Goal: Communication & Community: Answer question/provide support

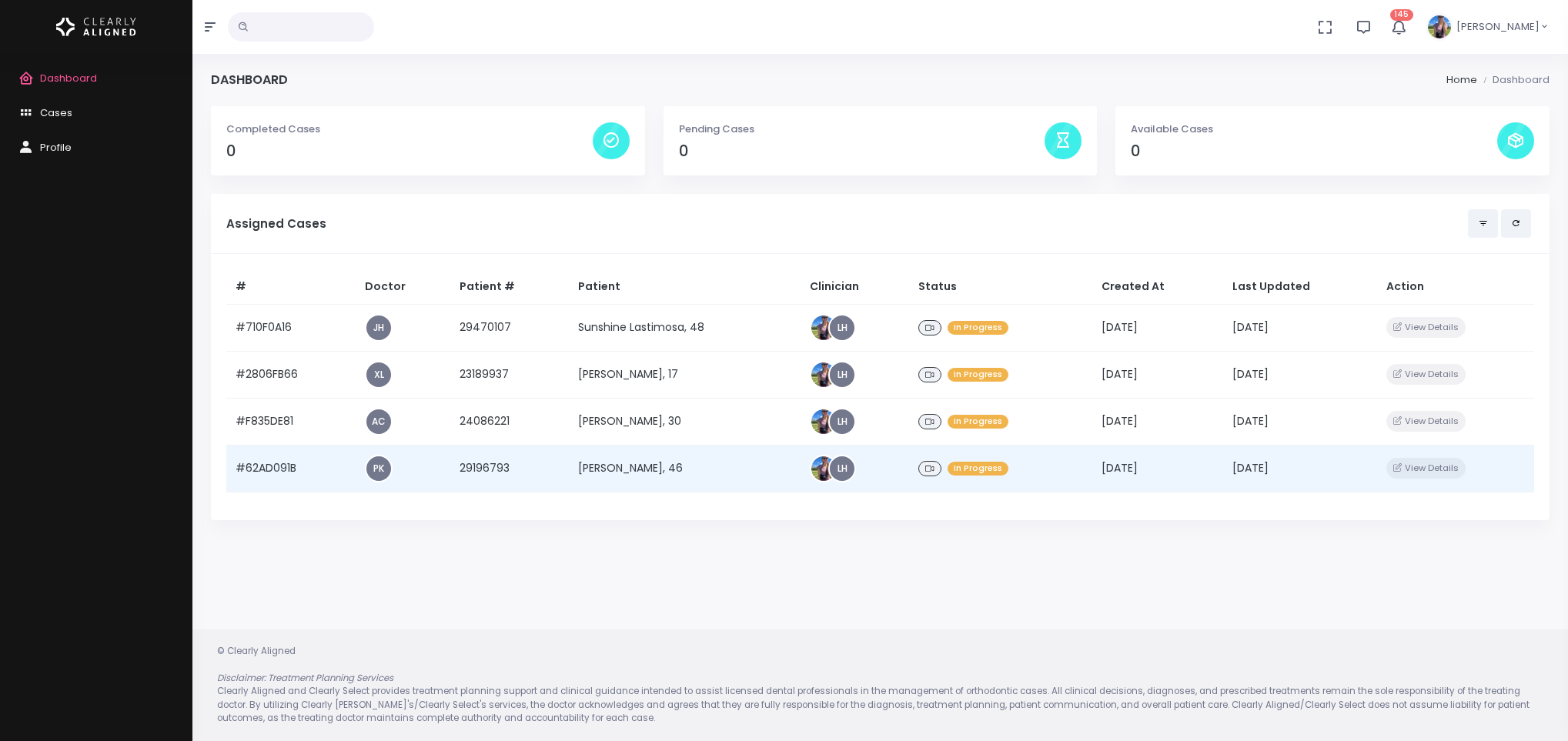
click at [643, 464] on td "[PERSON_NAME], 46" at bounding box center [684, 468] width 231 height 47
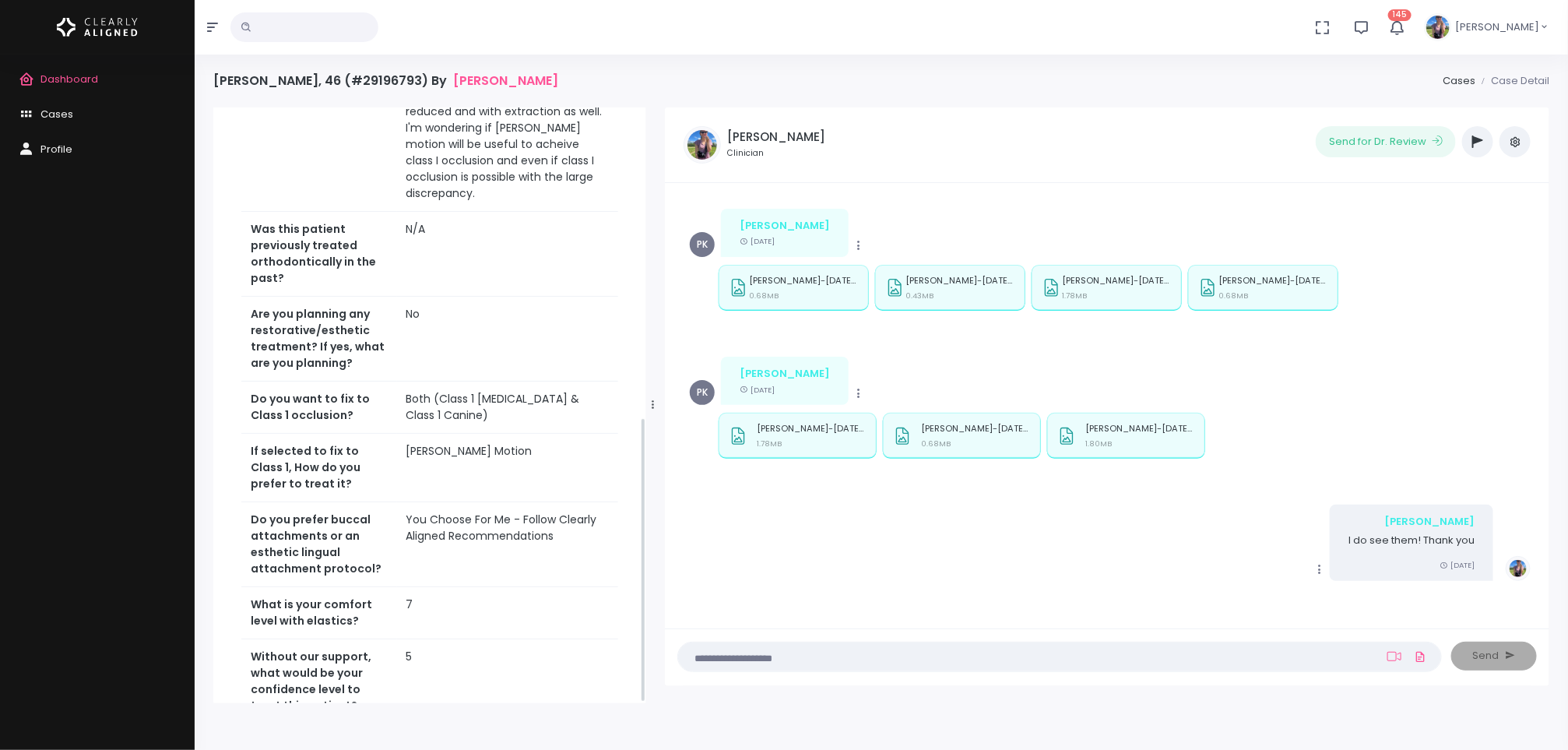
scroll to position [646, 0]
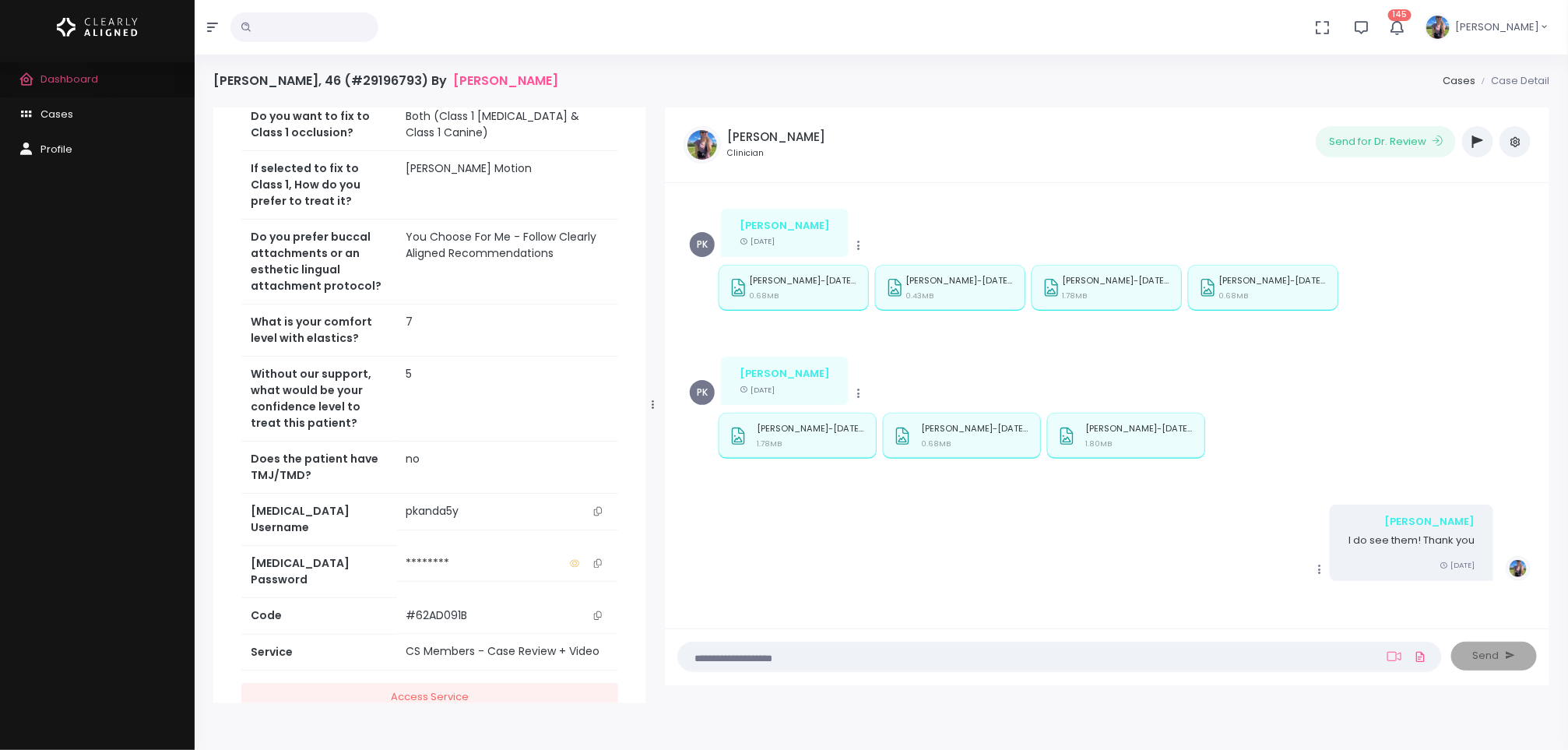
click at [53, 82] on span "Dashboard" at bounding box center [69, 78] width 57 height 14
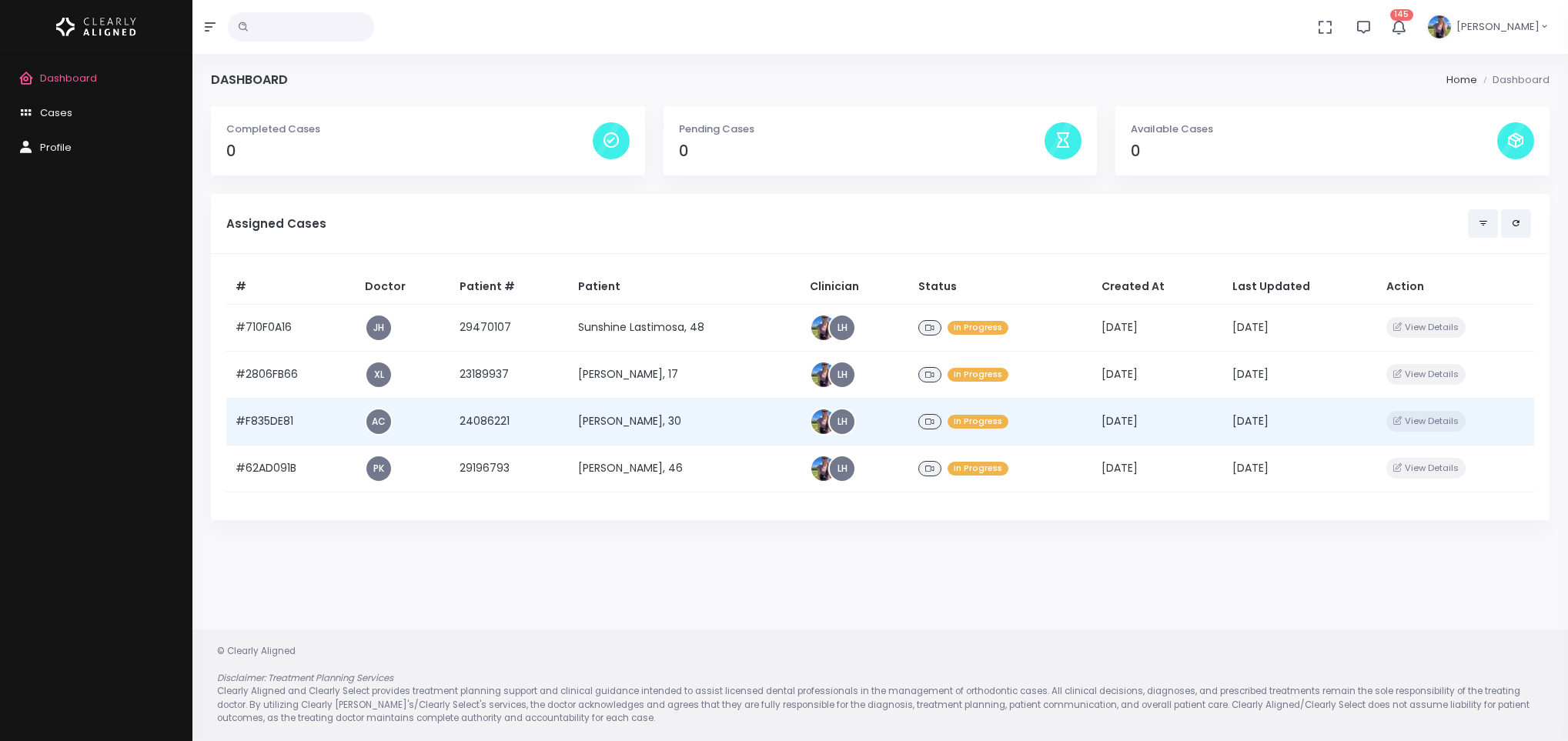
click at [633, 435] on td "[PERSON_NAME], 30" at bounding box center [684, 422] width 231 height 47
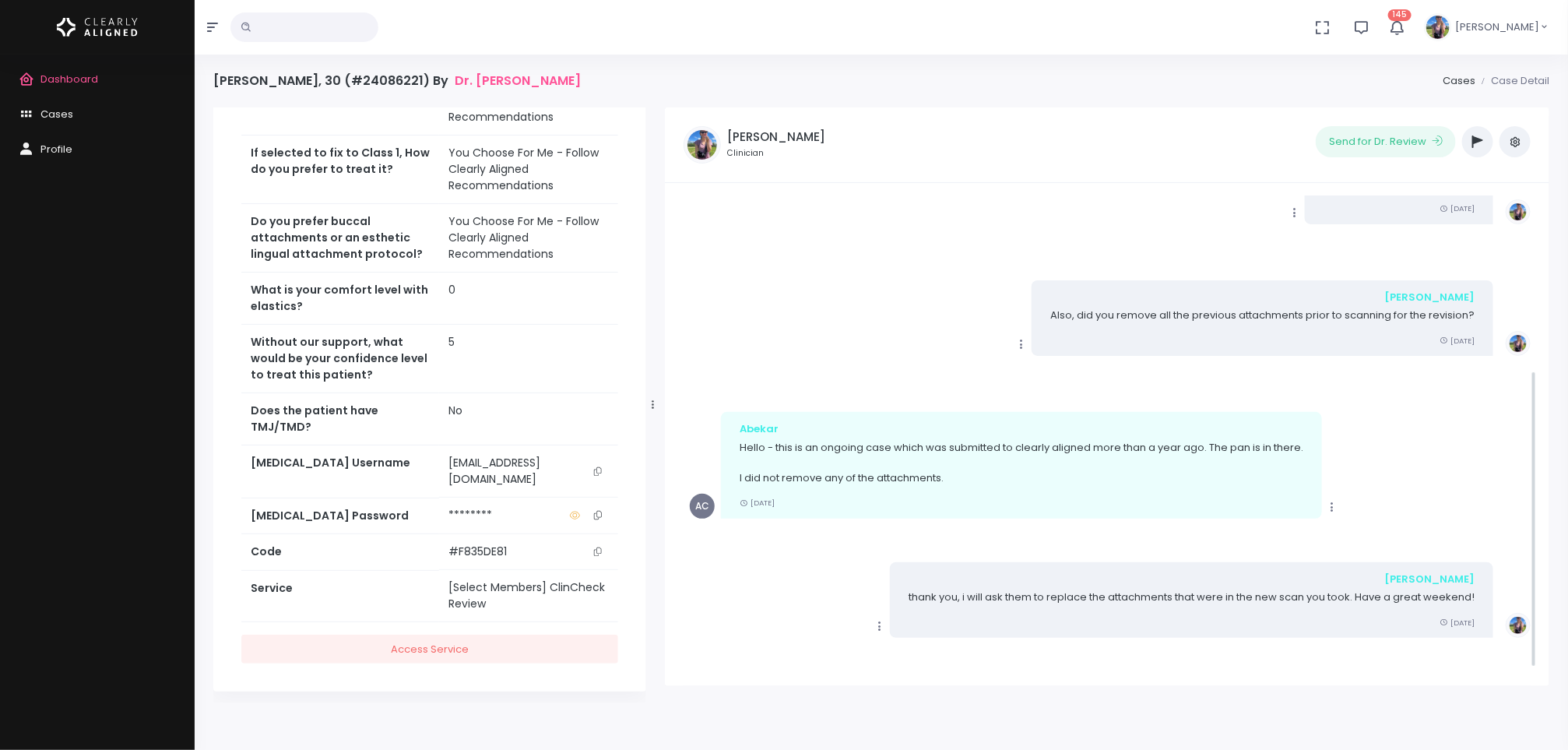
scroll to position [337, 0]
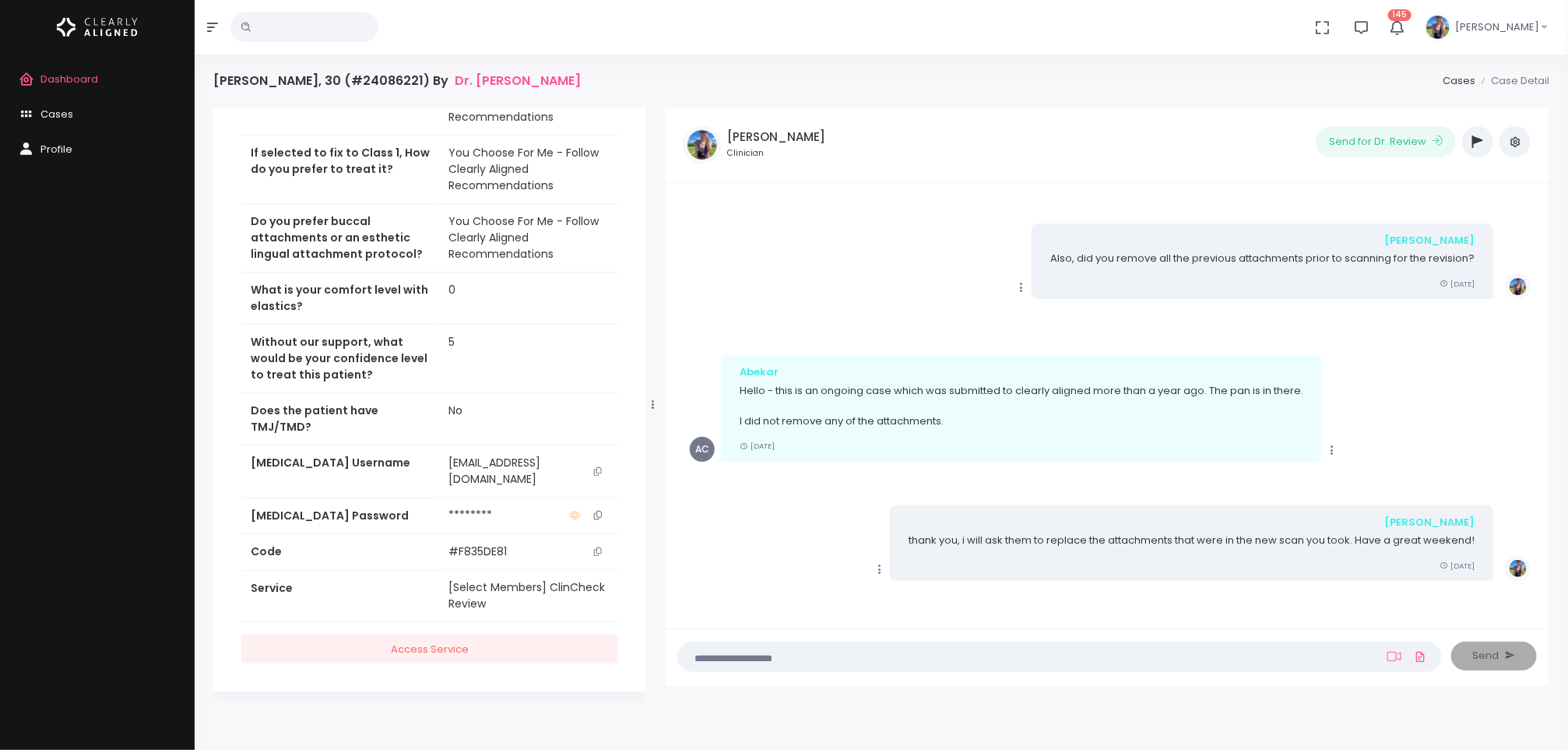
click at [99, 84] on link "Dashboard" at bounding box center [97, 79] width 195 height 35
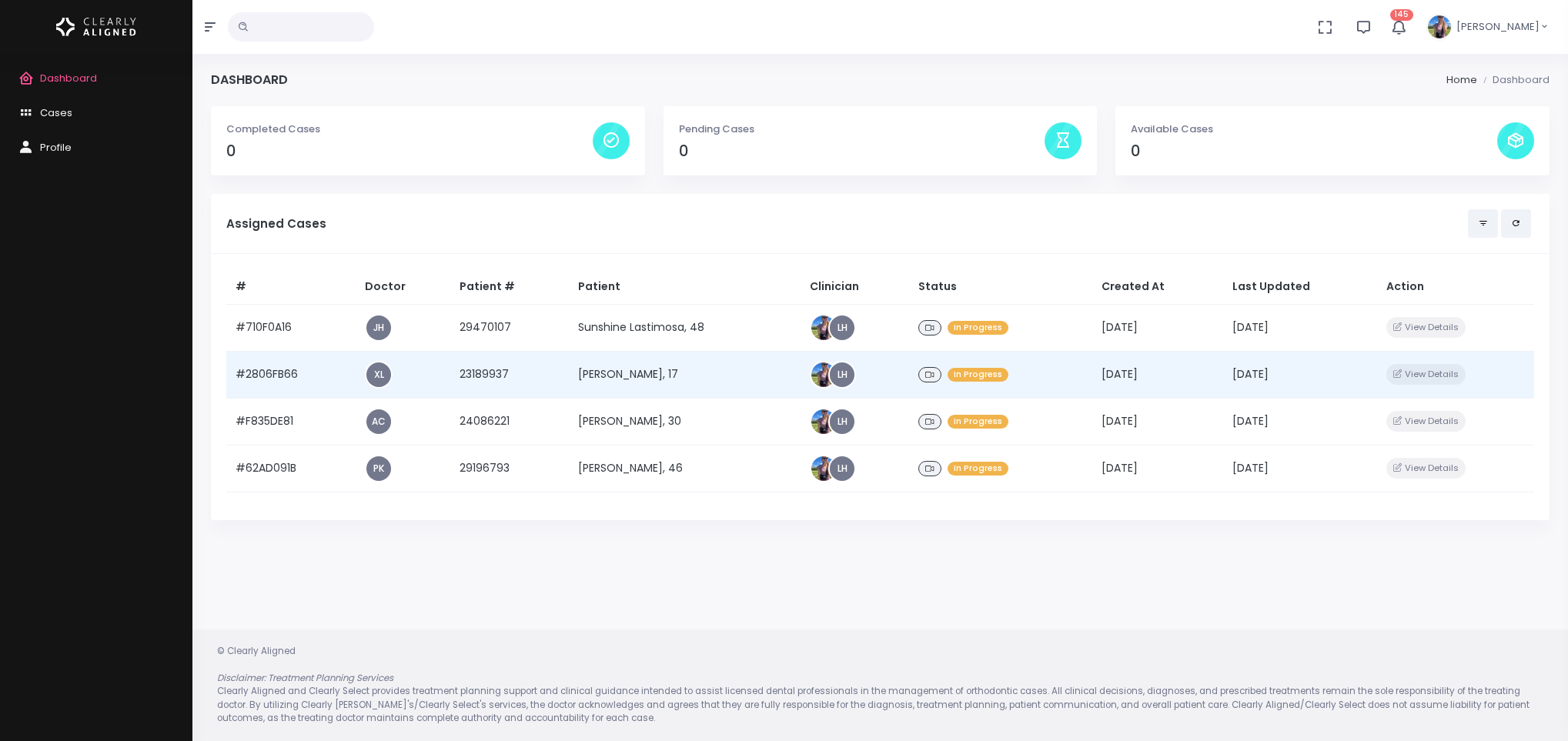
click at [611, 369] on td "[PERSON_NAME], 17" at bounding box center [684, 375] width 231 height 47
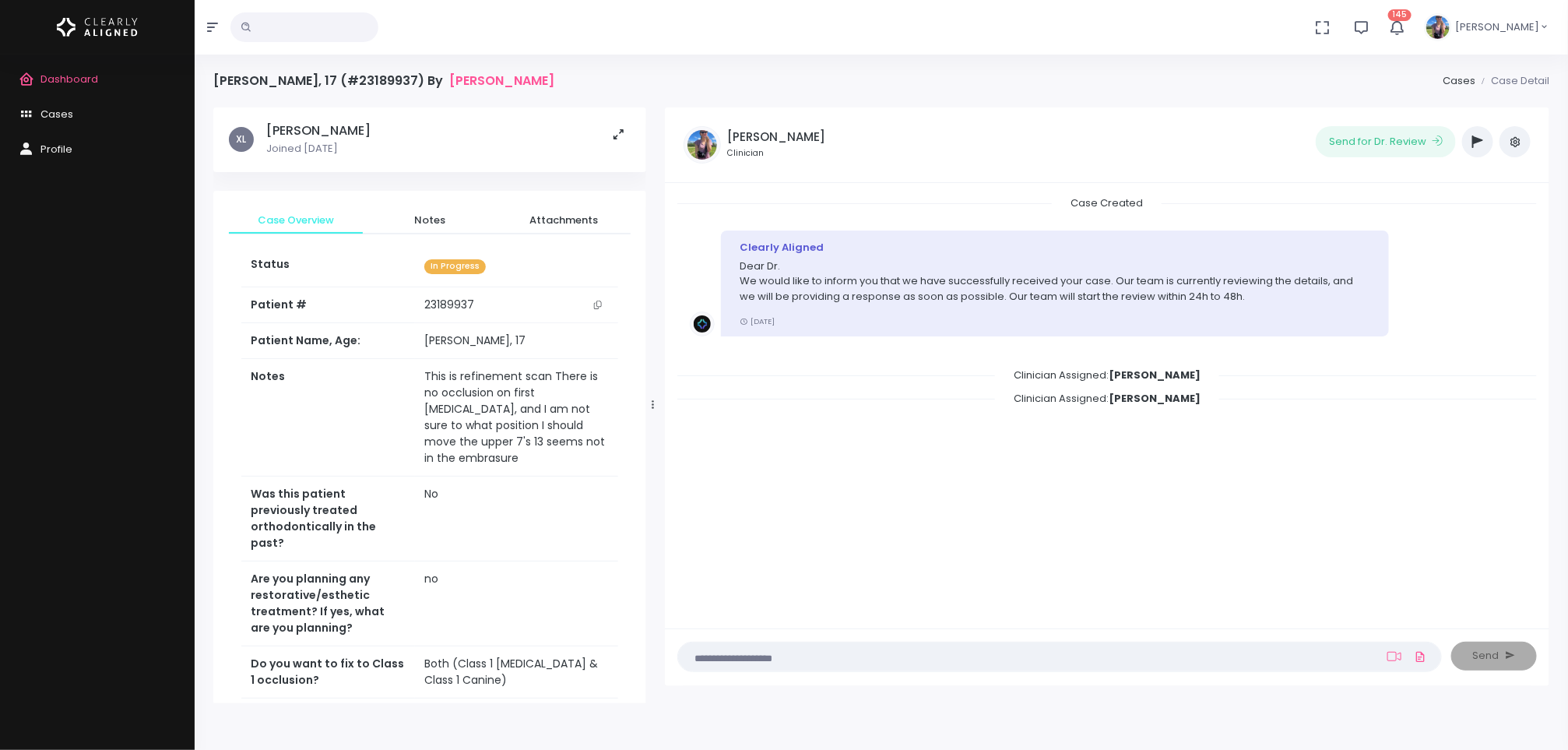
scroll to position [546, 0]
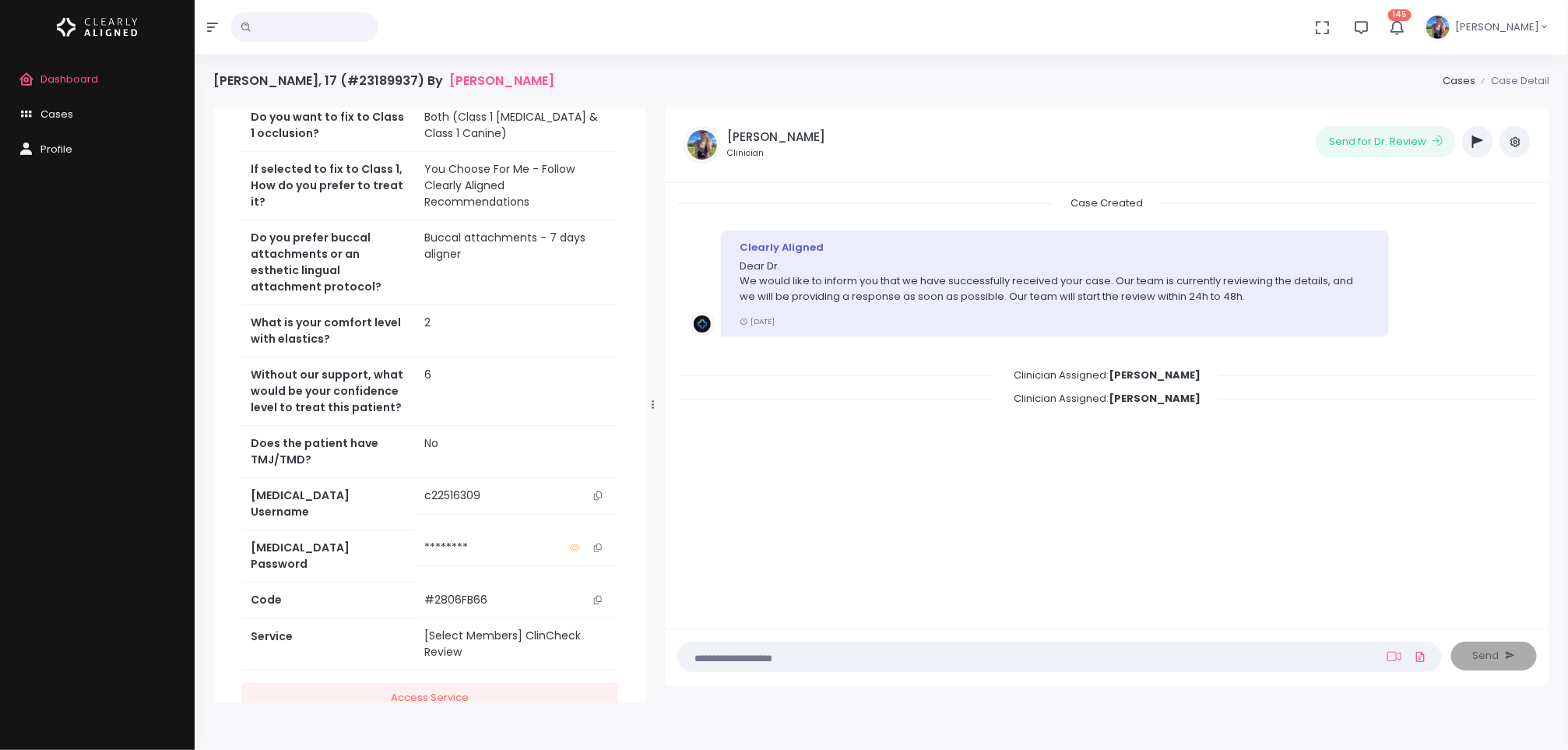
click at [601, 491] on icon "scrollable content" at bounding box center [598, 495] width 8 height 9
click at [50, 87] on link "Dashboard" at bounding box center [97, 79] width 195 height 35
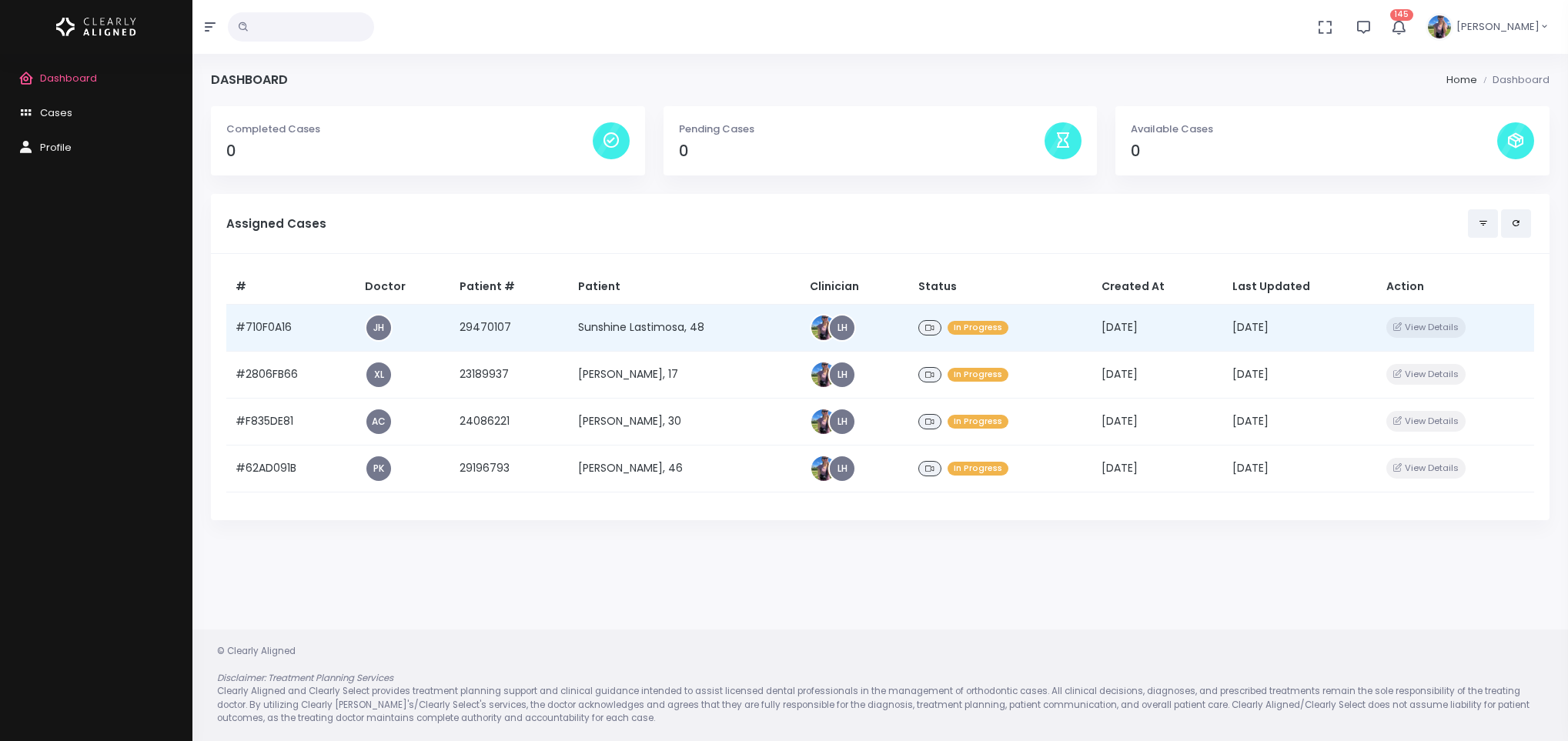
click at [622, 319] on td "Sunshine Lastimosa, 48" at bounding box center [684, 328] width 231 height 47
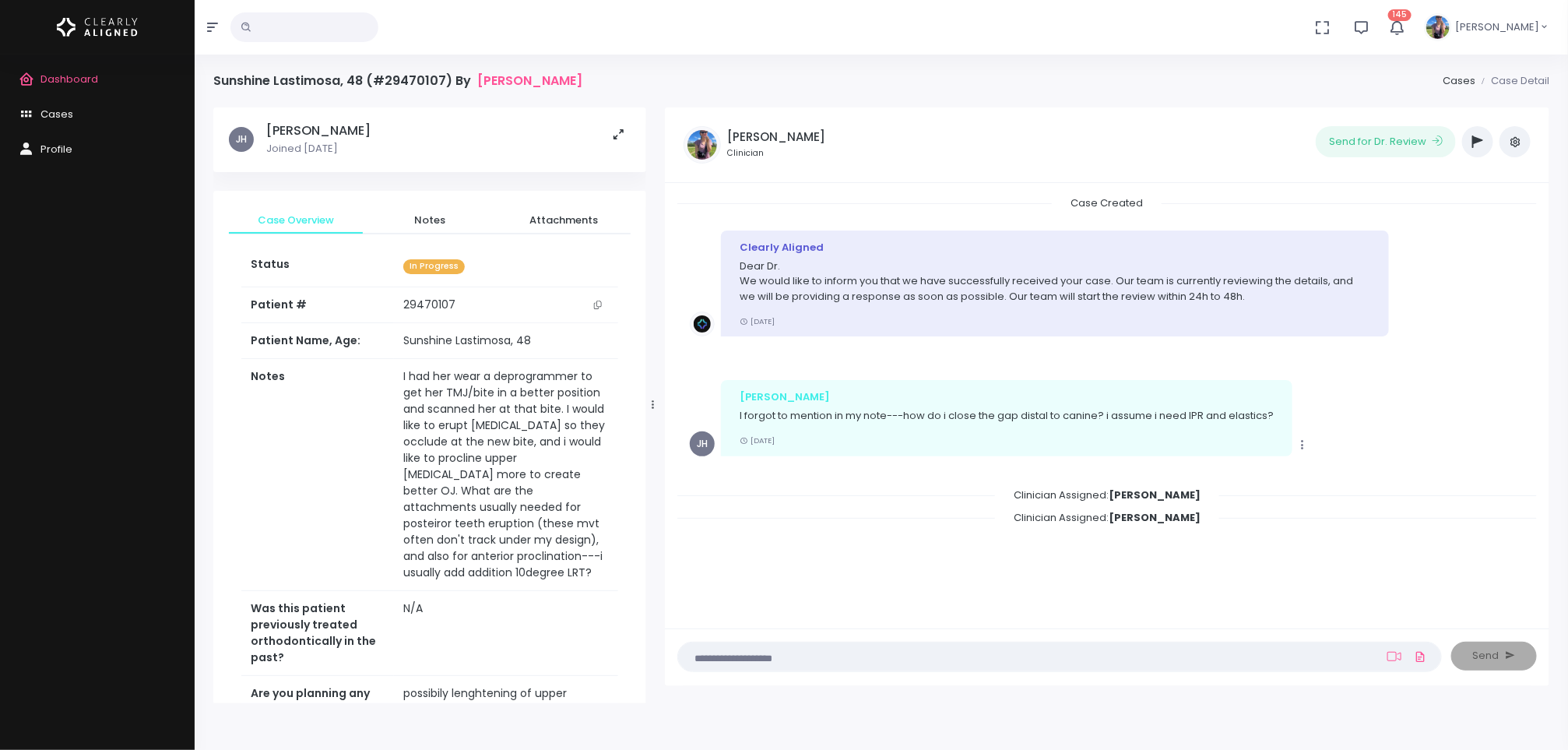
click at [89, 74] on span "Dashboard" at bounding box center [69, 78] width 57 height 14
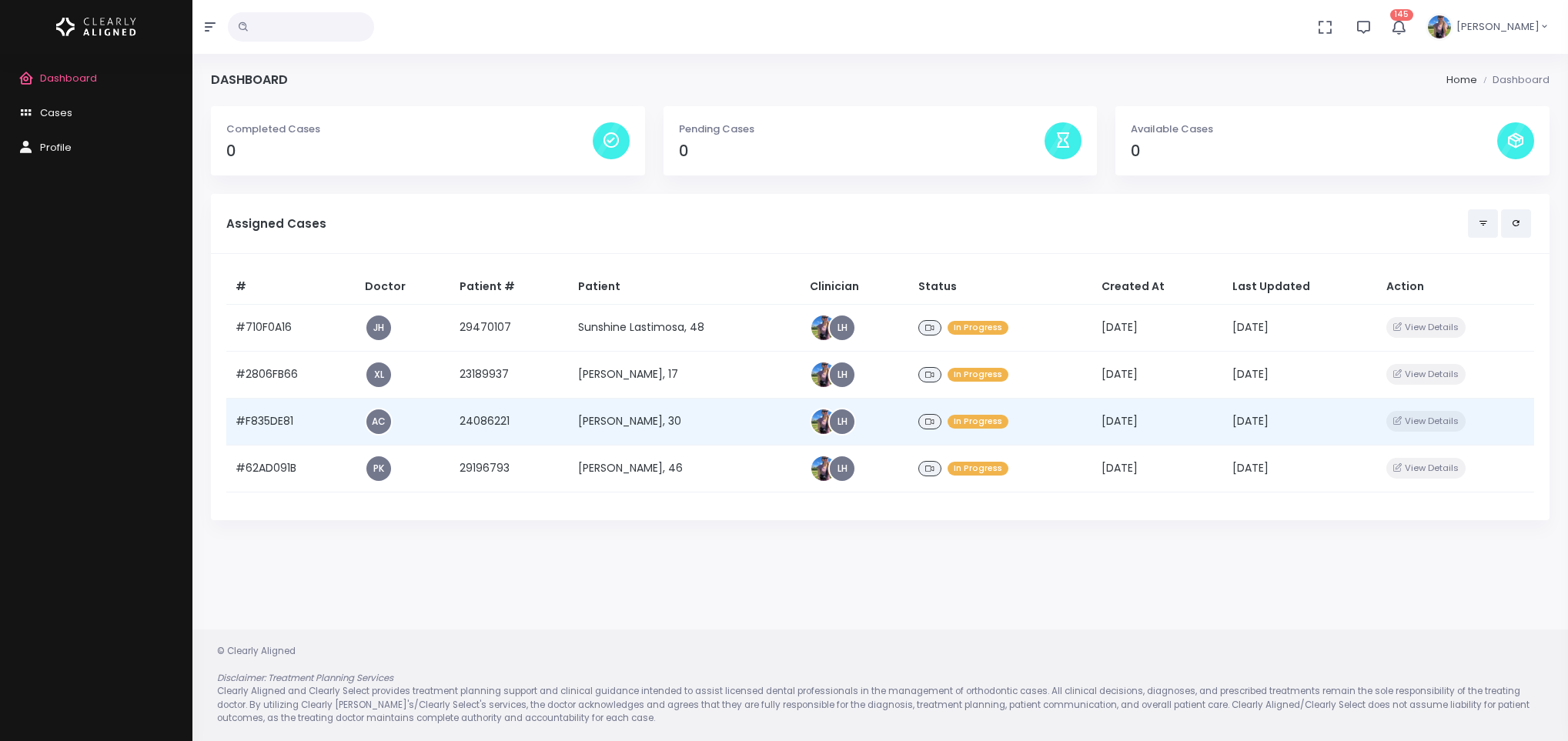
click at [659, 423] on td "[PERSON_NAME], 30" at bounding box center [684, 422] width 231 height 47
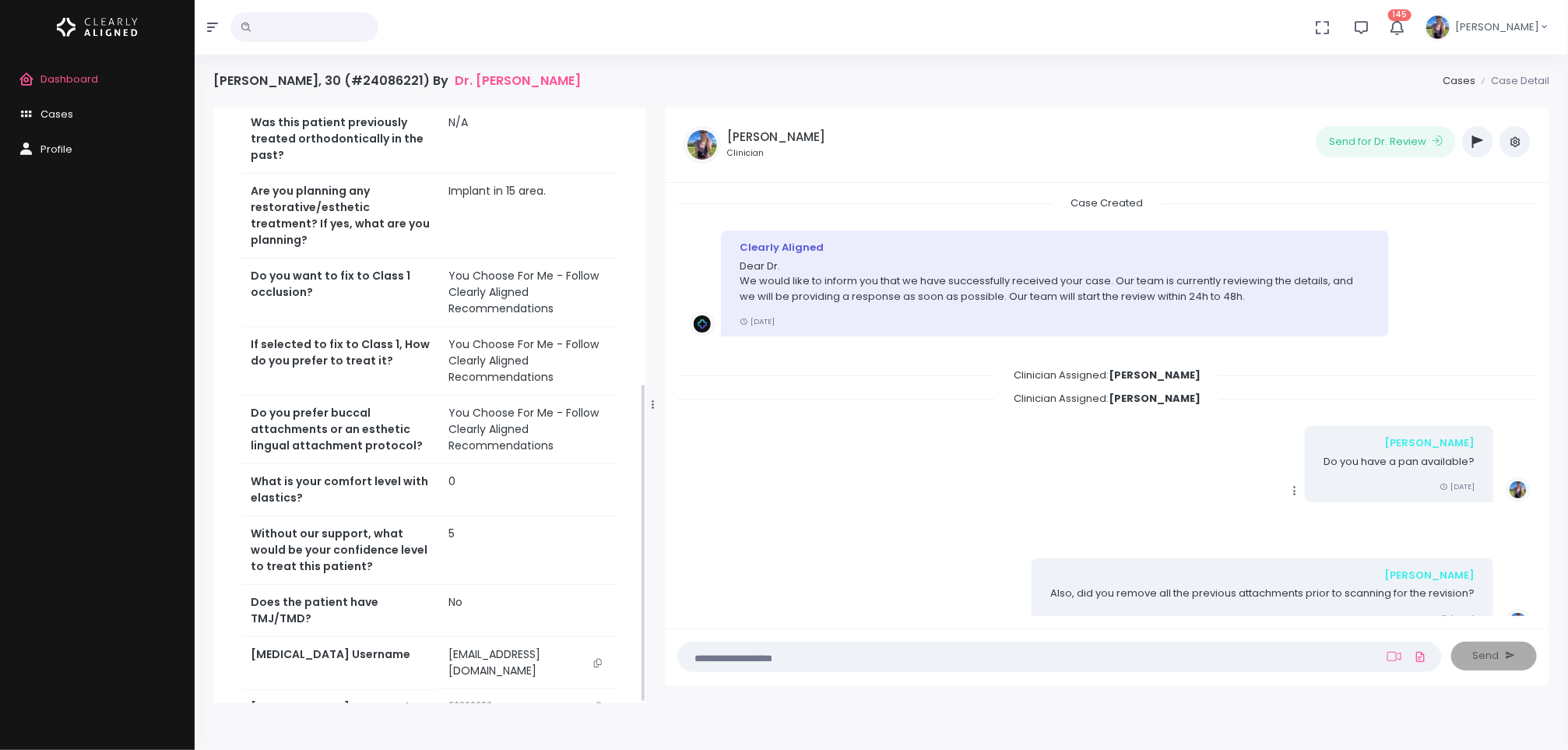
scroll to position [514, 0]
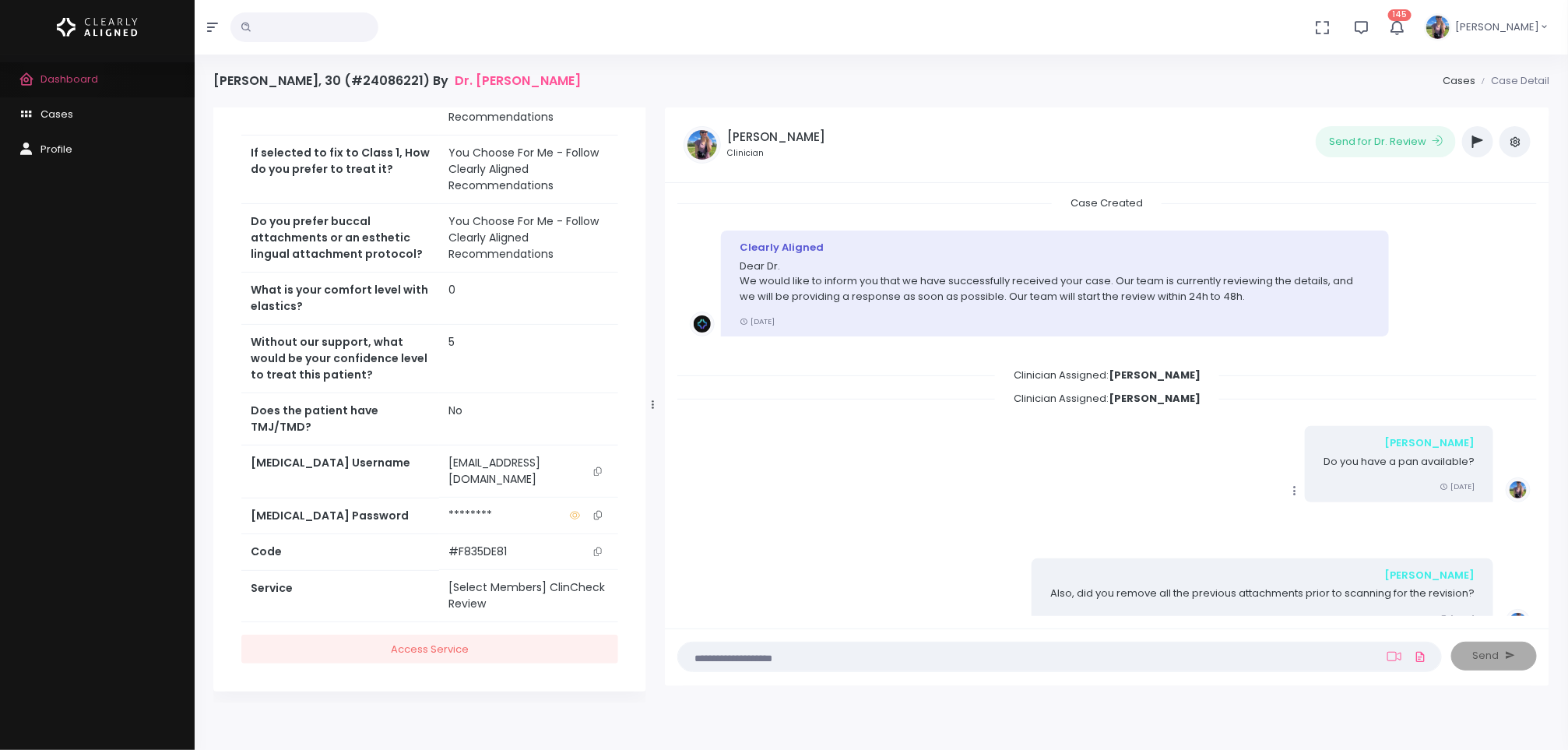
click at [64, 74] on span "Dashboard" at bounding box center [69, 78] width 57 height 14
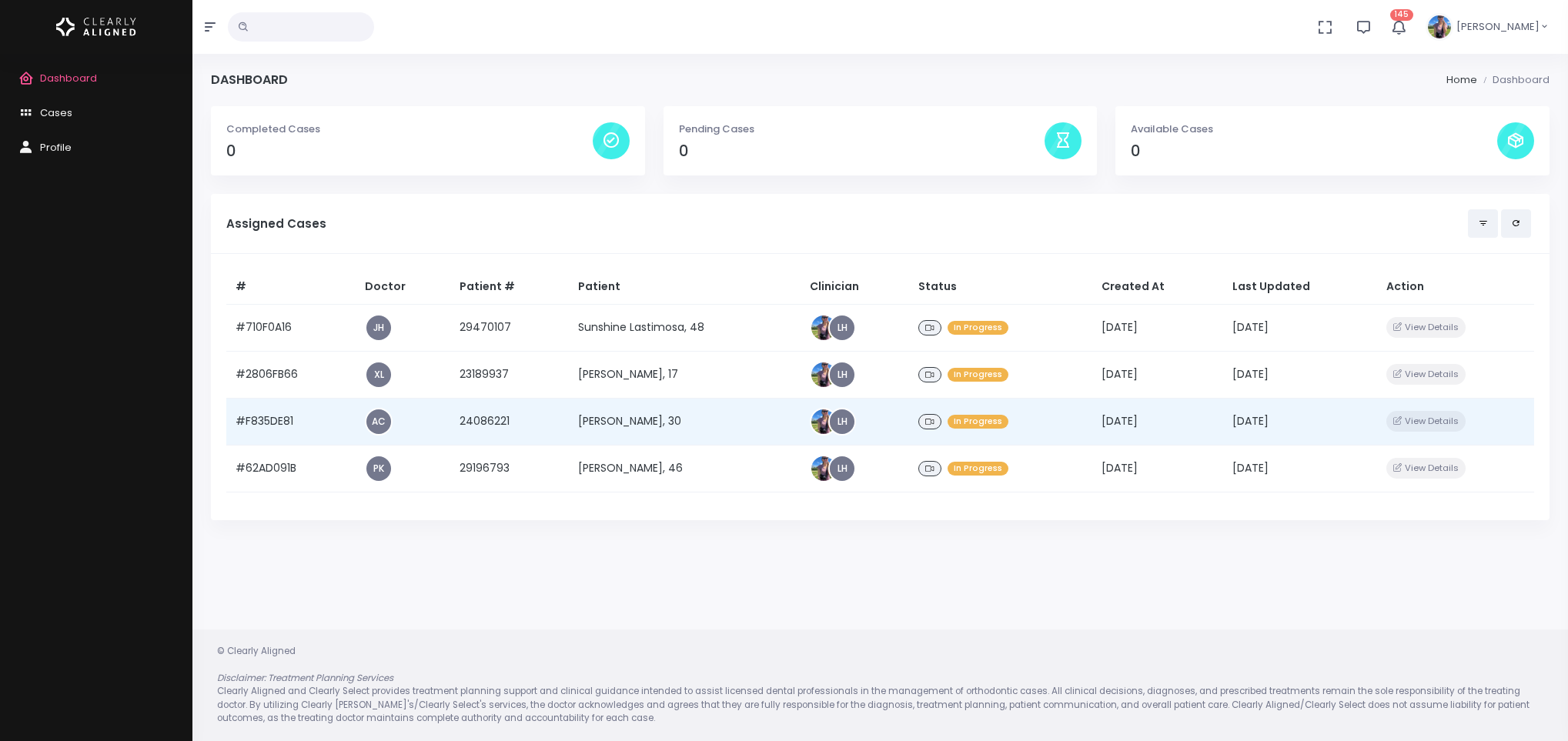
click at [582, 418] on td "[PERSON_NAME], 30" at bounding box center [684, 422] width 231 height 47
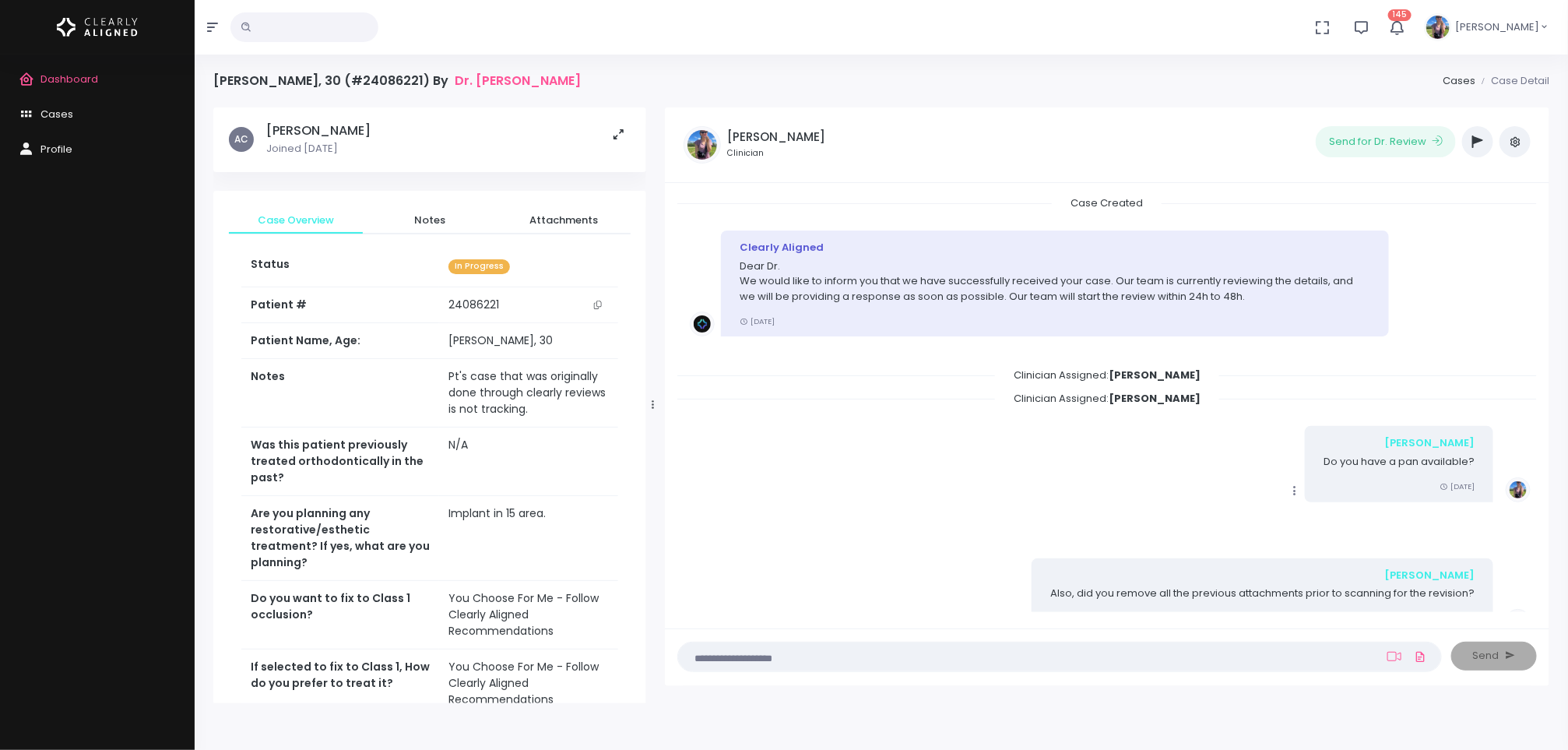
scroll to position [337, 0]
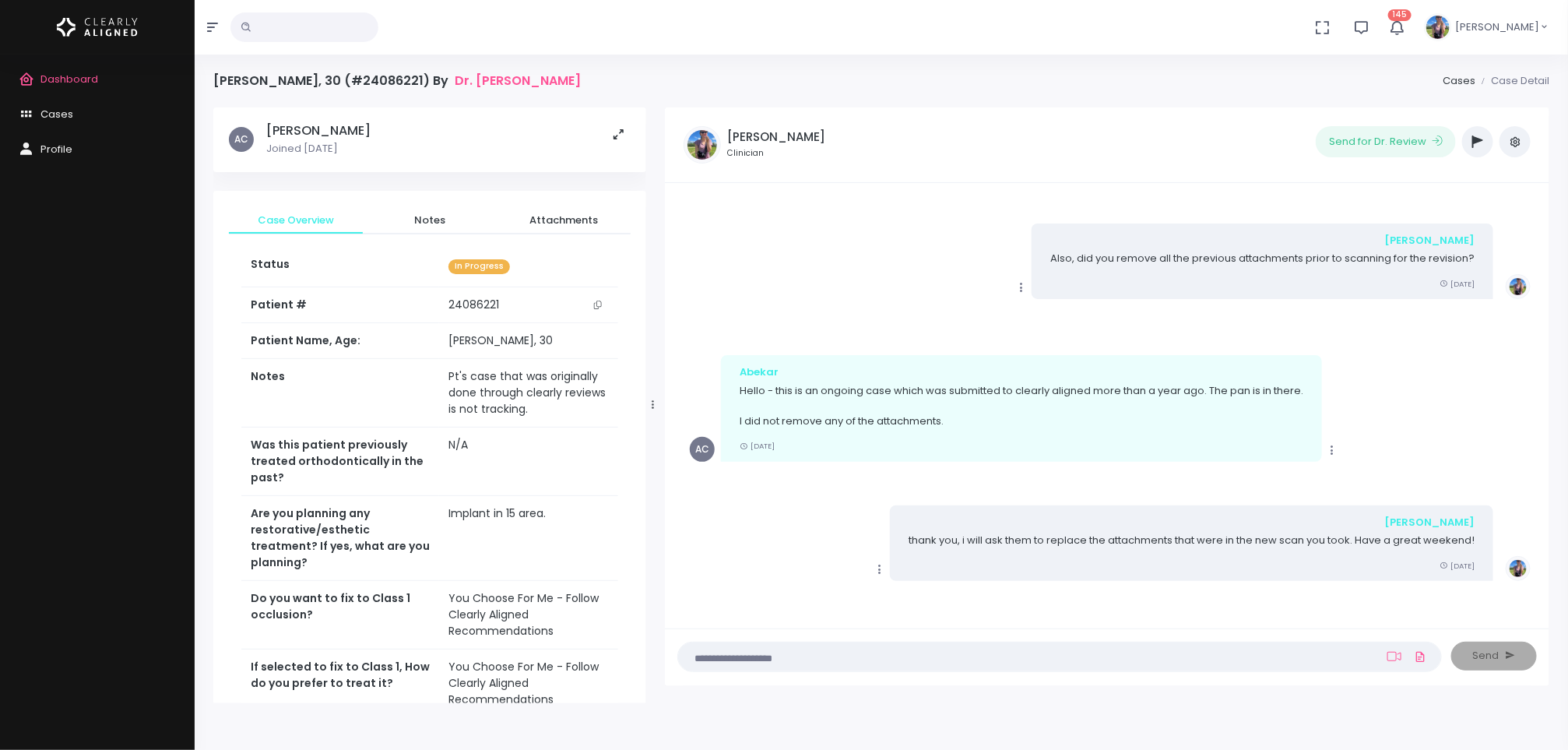
click at [886, 648] on textarea at bounding box center [1029, 656] width 684 height 17
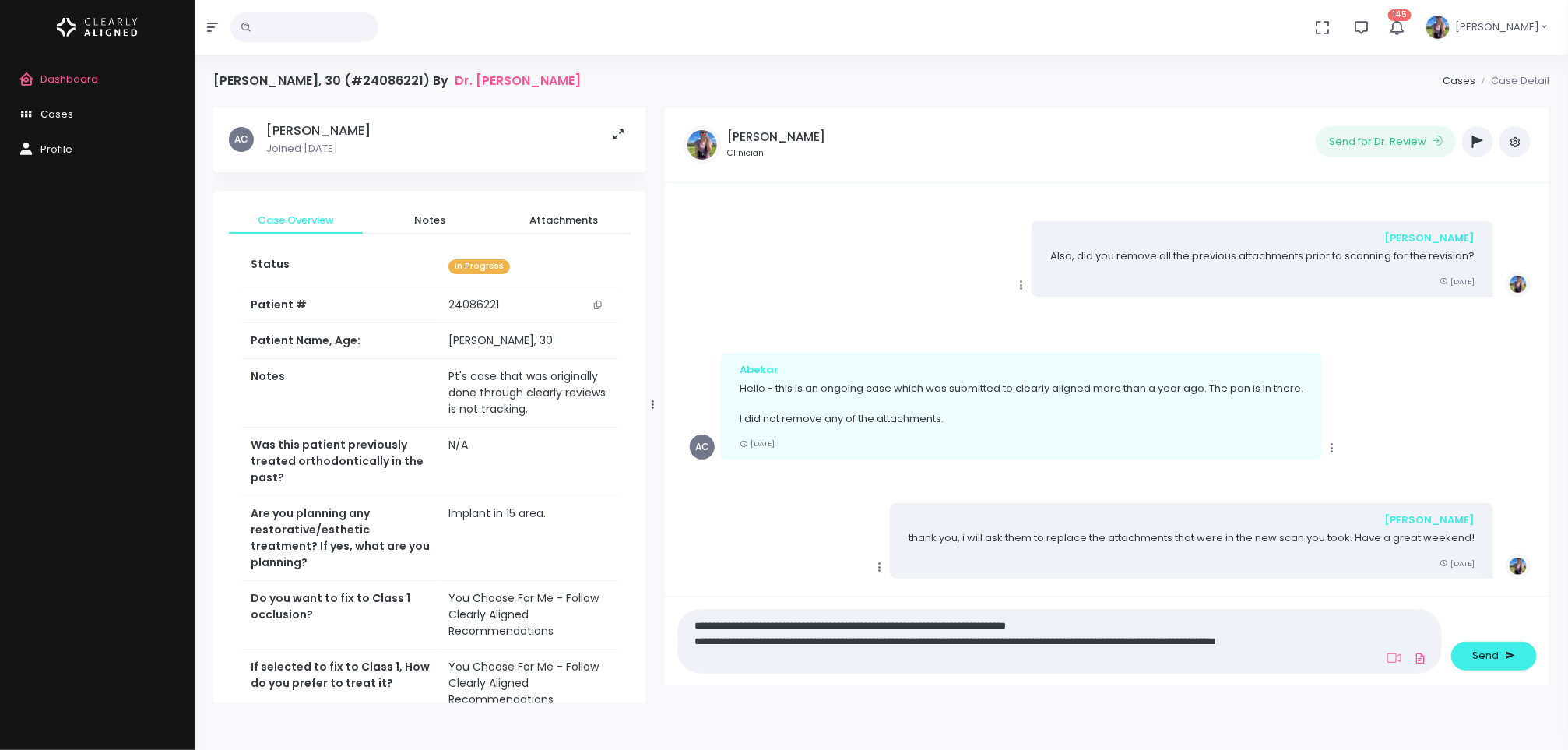
scroll to position [0, 0]
type textarea "**********"
click at [1494, 650] on span "Send" at bounding box center [1487, 655] width 27 height 15
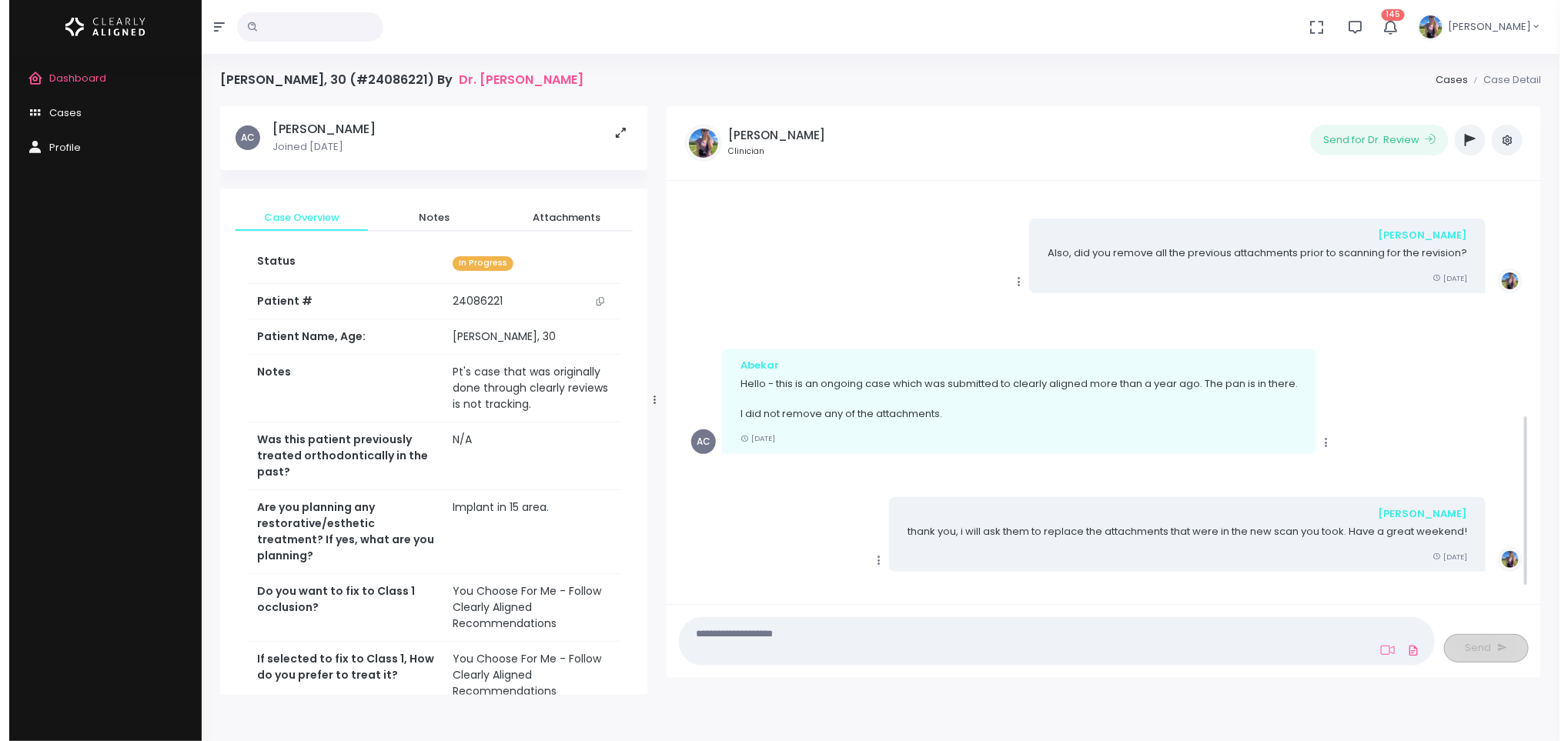
scroll to position [509, 0]
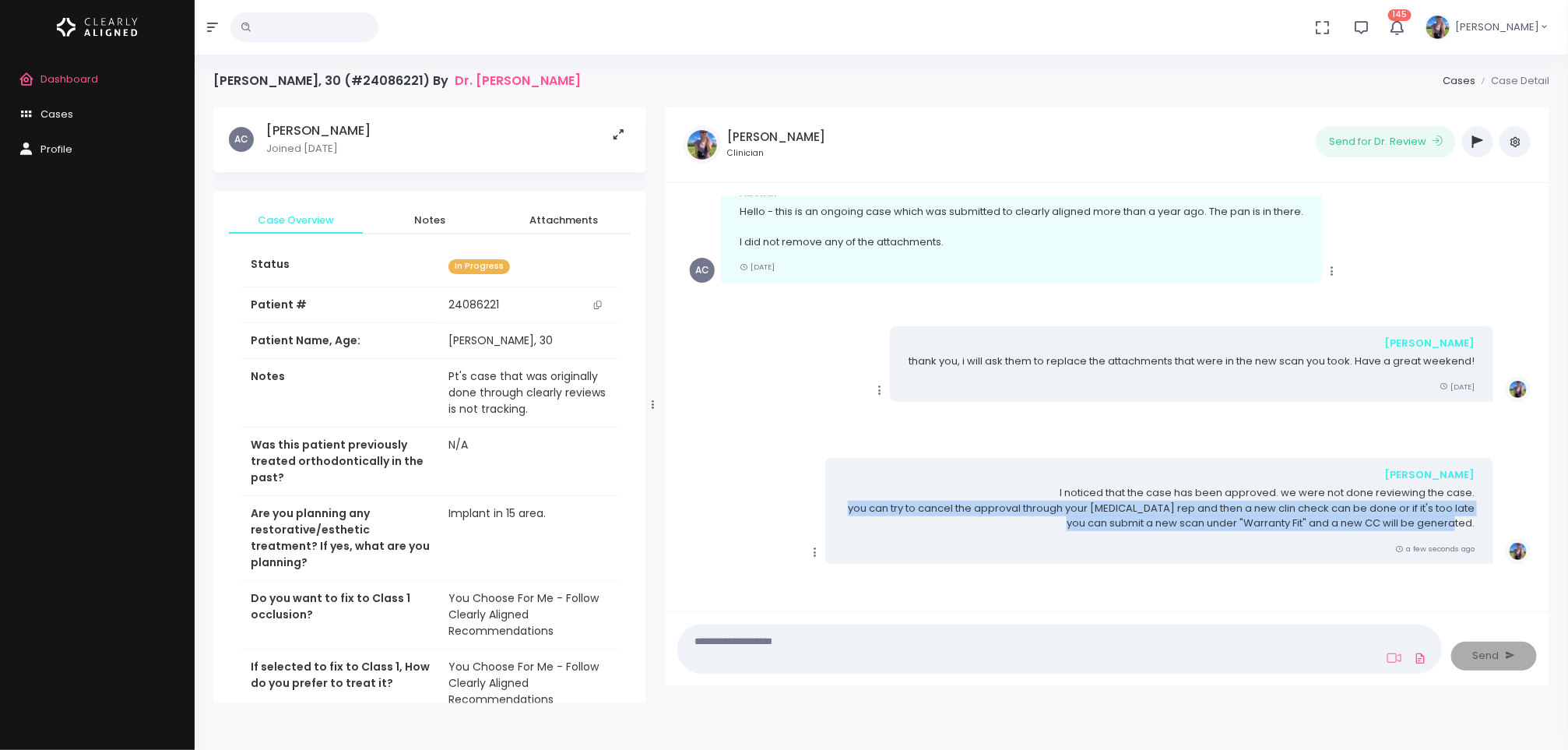
drag, startPoint x: 1477, startPoint y: 521, endPoint x: 856, endPoint y: 504, distance: 621.2
click at [856, 504] on div "[PERSON_NAME] I noticed that the case has been approved. we were not done revie…" at bounding box center [1159, 510] width 668 height 106
copy p "you can try to cancel the approval through your [MEDICAL_DATA] rep and then a n…"
click at [95, 82] on span "Dashboard" at bounding box center [69, 78] width 57 height 14
